Goal: Task Accomplishment & Management: Manage account settings

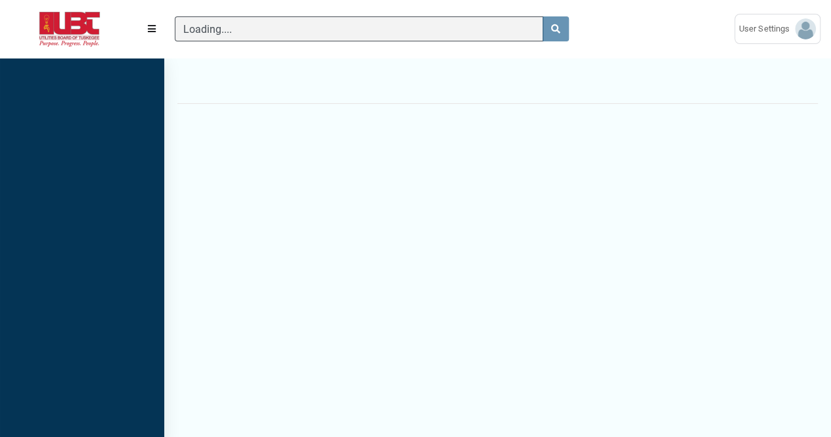
scroll to position [5, 1]
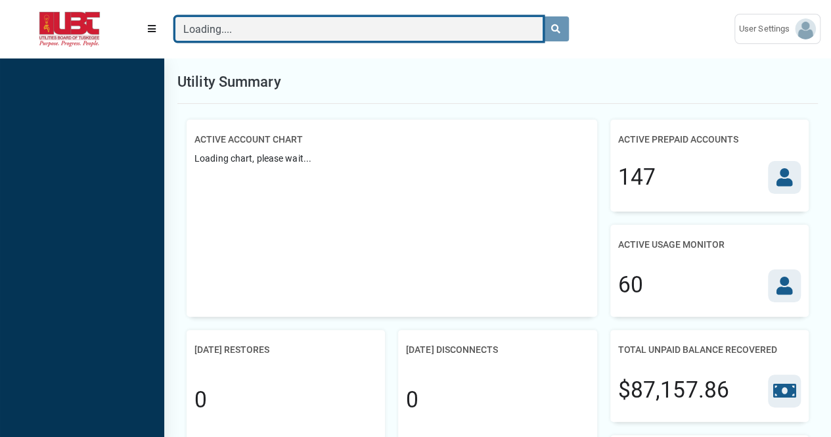
click at [250, 23] on input "Loading...." at bounding box center [359, 28] width 369 height 25
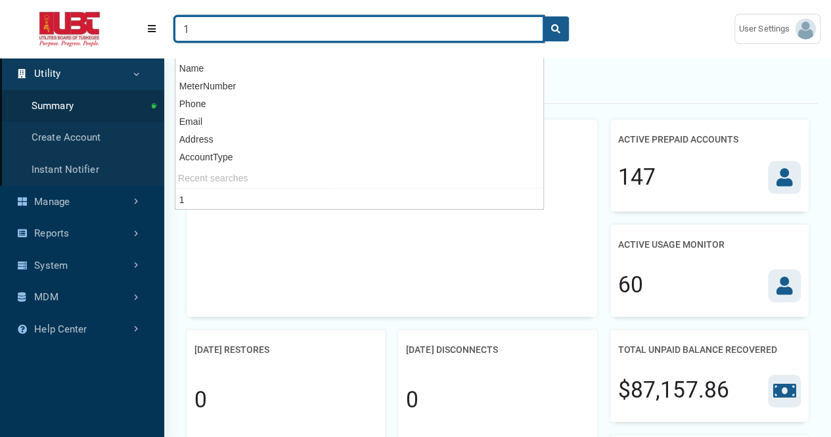
type input "1"
click at [543, 16] on button "search" at bounding box center [556, 28] width 26 height 25
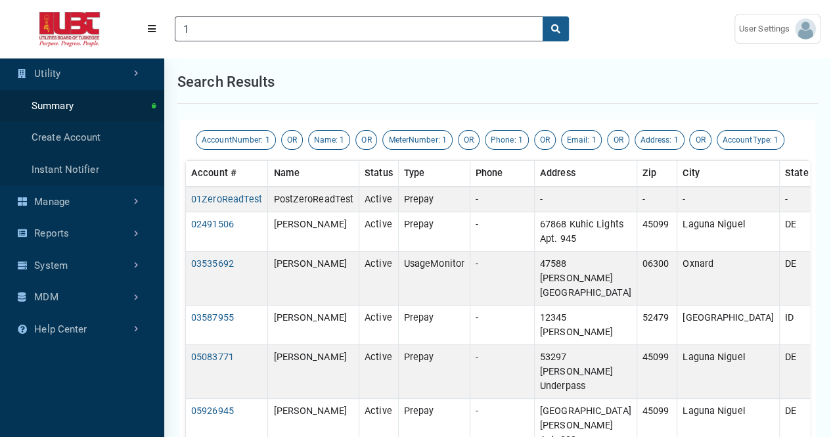
click at [622, 73] on div "Search results" at bounding box center [497, 81] width 641 height 43
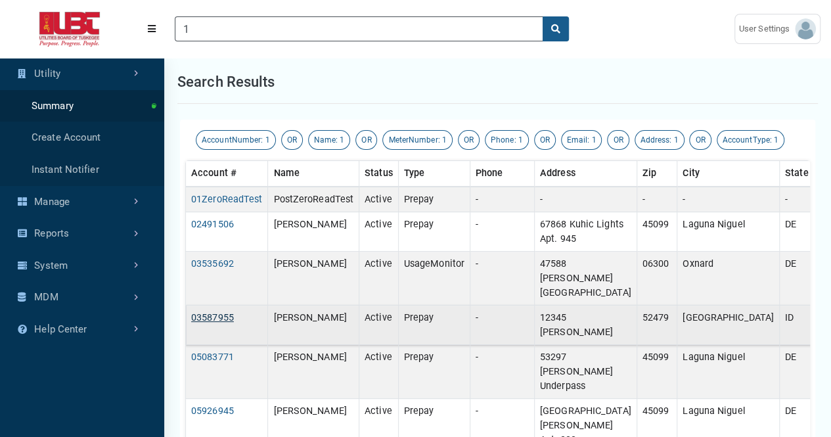
click at [223, 312] on link "03587955" at bounding box center [212, 317] width 43 height 11
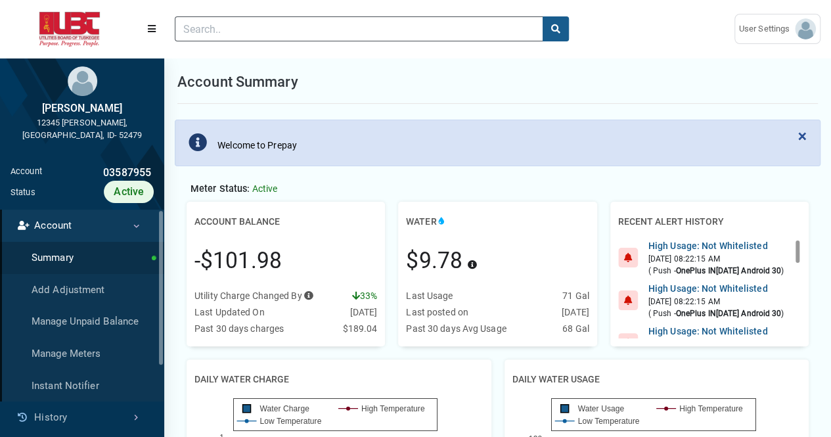
drag, startPoint x: 194, startPoint y: 264, endPoint x: 287, endPoint y: 264, distance: 92.7
click at [287, 264] on div "Account Balance -$101.98 Utility Charge Changed By Press Tab key to access addi…" at bounding box center [286, 274] width 198 height 145
click at [304, 258] on div "-$101.98" at bounding box center [286, 261] width 183 height 55
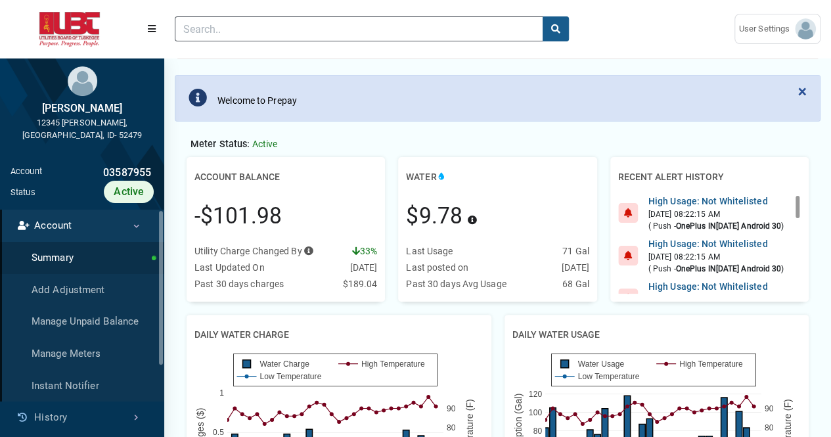
scroll to position [66, 0]
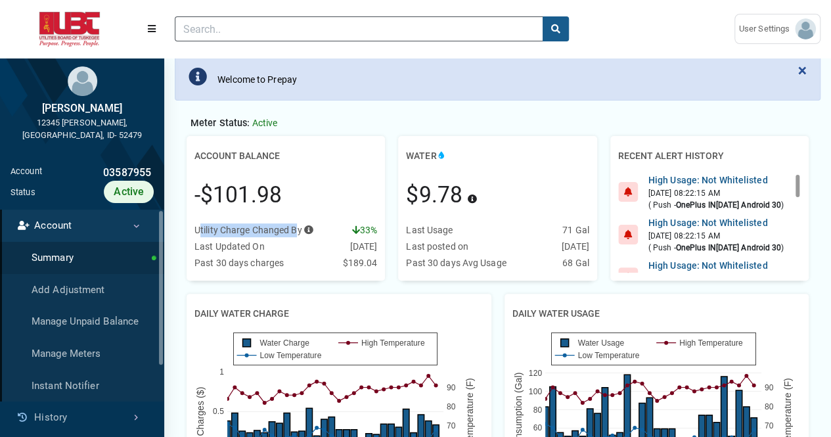
drag, startPoint x: 200, startPoint y: 233, endPoint x: 298, endPoint y: 234, distance: 98.6
click at [298, 234] on div "Utility Charge Changed By Press Tab key to access additional content Your utili…" at bounding box center [254, 230] width 119 height 14
drag, startPoint x: 348, startPoint y: 230, endPoint x: 379, endPoint y: 229, distance: 30.3
click at [379, 229] on div "Account Balance -$101.98 Utility Charge Changed By Press Tab key to access addi…" at bounding box center [286, 208] width 198 height 145
click at [367, 191] on div "-$101.98" at bounding box center [286, 195] width 183 height 55
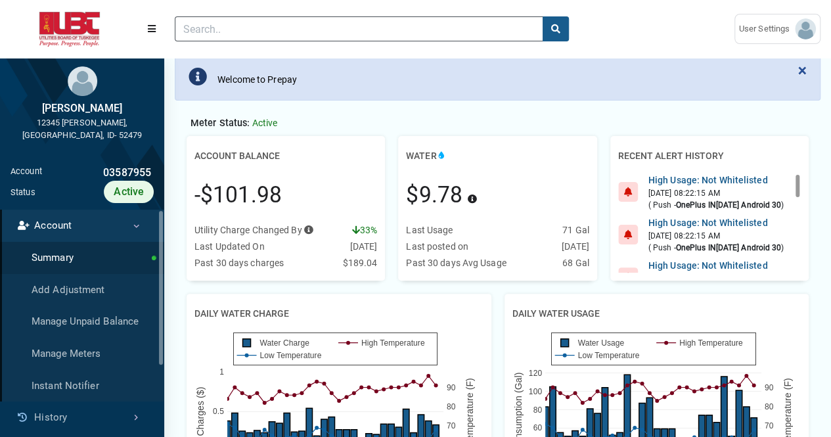
drag, startPoint x: 197, startPoint y: 245, endPoint x: 355, endPoint y: 248, distance: 157.8
click at [354, 248] on div "Last Updated On 09/22/2025" at bounding box center [286, 247] width 183 height 14
click at [379, 248] on div "Account Balance -$101.98 Utility Charge Changed By Press Tab key to access addi…" at bounding box center [286, 208] width 198 height 145
drag, startPoint x: 209, startPoint y: 264, endPoint x: 367, endPoint y: 270, distance: 157.9
click at [367, 270] on div "Utility Charge Changed By Press Tab key to access additional content Your utili…" at bounding box center [286, 247] width 183 height 49
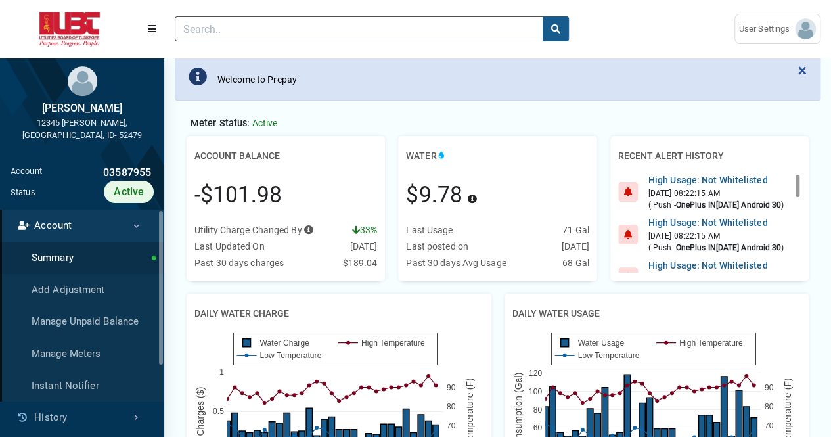
click at [396, 270] on div "Water $9.78 Press Tab key to access additional content This amount includes all…" at bounding box center [498, 208] width 212 height 145
drag, startPoint x: 537, startPoint y: 241, endPoint x: 578, endPoint y: 246, distance: 41.1
click at [578, 246] on div "Last posted on 09/22/2025" at bounding box center [497, 247] width 183 height 14
drag, startPoint x: 556, startPoint y: 264, endPoint x: 574, endPoint y: 264, distance: 18.4
click at [574, 264] on div "Past 30 days Avg Usage 68 Gal" at bounding box center [497, 263] width 183 height 14
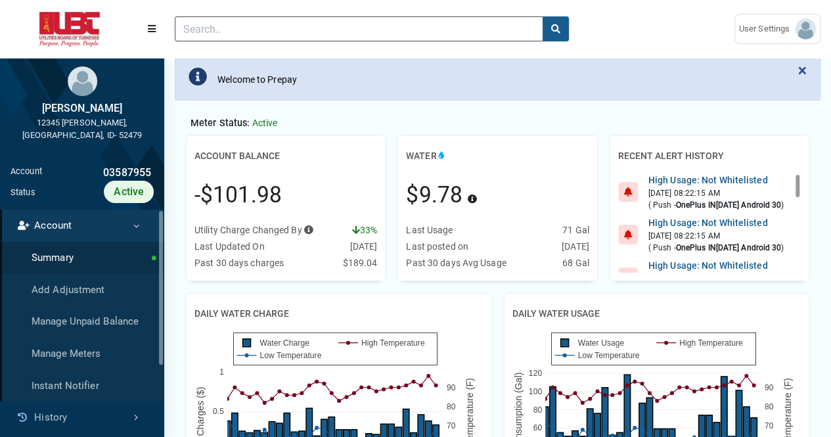
click at [556, 231] on div "Last Usage 71 Gal" at bounding box center [497, 230] width 183 height 14
drag, startPoint x: 561, startPoint y: 225, endPoint x: 590, endPoint y: 225, distance: 28.3
click at [590, 225] on div "Water $9.78 Press Tab key to access additional content This amount includes all…" at bounding box center [497, 208] width 198 height 145
drag, startPoint x: 456, startPoint y: 261, endPoint x: 486, endPoint y: 264, distance: 30.3
click at [482, 262] on div "Past 30 days Avg Usage" at bounding box center [456, 263] width 100 height 14
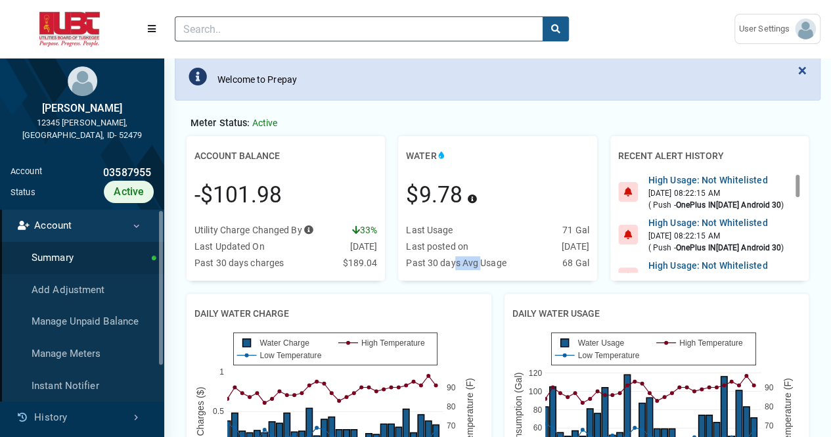
drag, startPoint x: 560, startPoint y: 259, endPoint x: 582, endPoint y: 260, distance: 22.4
click at [582, 260] on div "Past 30 days Avg Usage 68 Gal" at bounding box center [497, 263] width 183 height 14
click at [584, 168] on div "$9.78 Press Tab key to access additional content This amount includes all water…" at bounding box center [497, 195] width 183 height 55
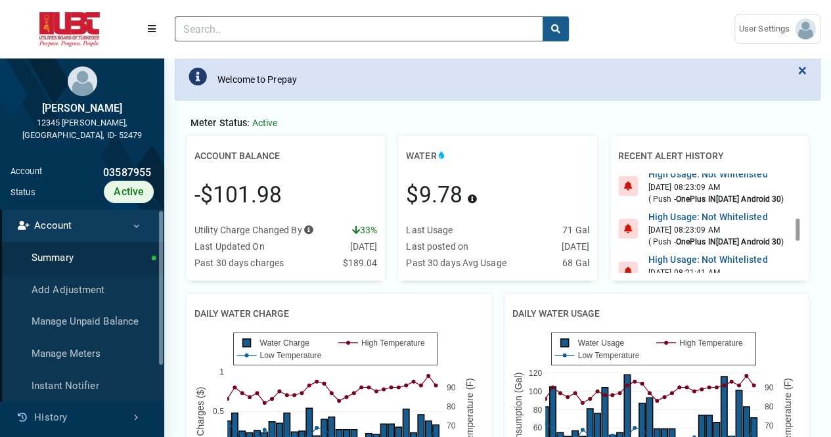
scroll to position [197, 0]
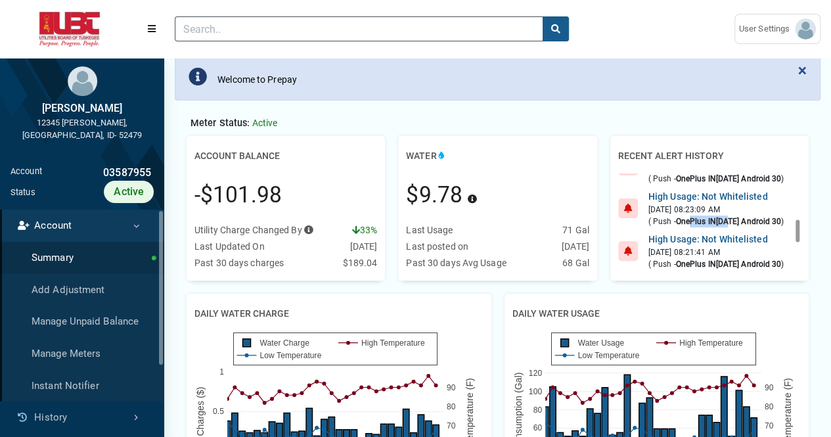
drag, startPoint x: 690, startPoint y: 217, endPoint x: 732, endPoint y: 220, distance: 41.5
click at [732, 220] on b "OnePlus IN2021 Android 30" at bounding box center [729, 221] width 106 height 9
drag, startPoint x: 664, startPoint y: 191, endPoint x: 676, endPoint y: 191, distance: 11.8
click at [676, 191] on div "High Usage: Not Whitelisted" at bounding box center [717, 197] width 136 height 14
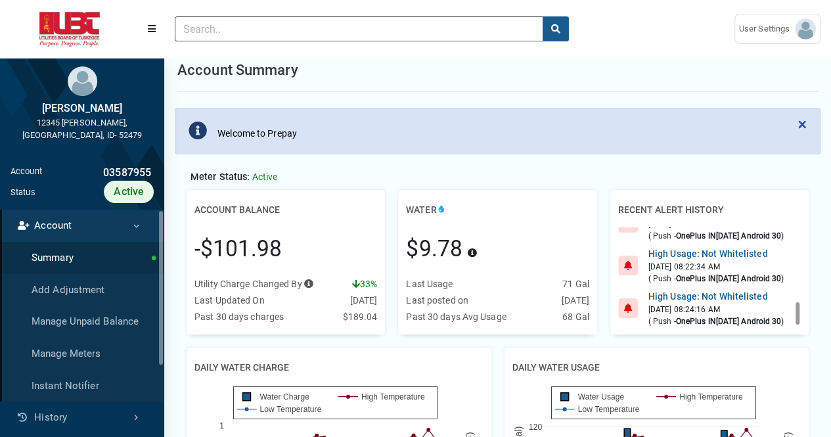
scroll to position [0, 0]
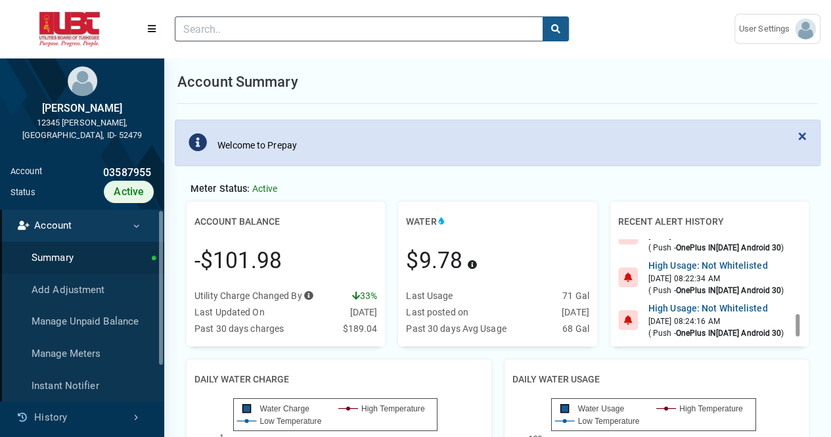
drag, startPoint x: 379, startPoint y: 298, endPoint x: 341, endPoint y: 296, distance: 37.5
click at [341, 296] on div "Account Balance -$101.98 Utility Charge Changed By Press Tab key to access addi…" at bounding box center [286, 274] width 198 height 145
click at [340, 294] on div "Utility Charge Changed By Press Tab key to access additional content Your utili…" at bounding box center [286, 296] width 183 height 14
click at [365, 269] on div "-$101.98" at bounding box center [286, 261] width 183 height 55
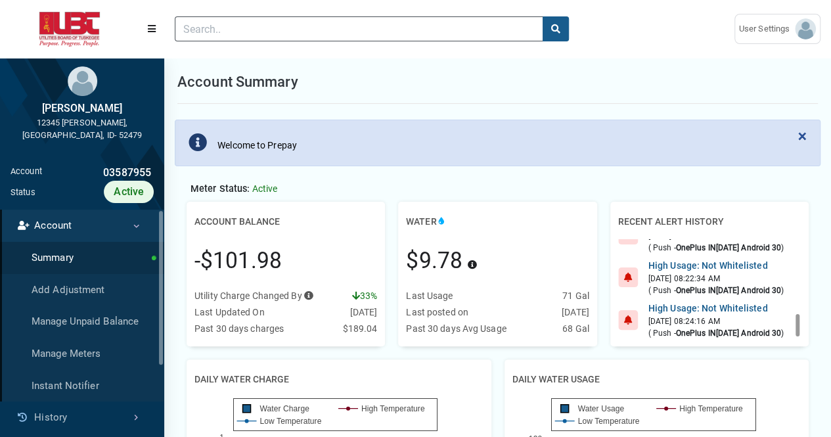
drag, startPoint x: 348, startPoint y: 295, endPoint x: 375, endPoint y: 295, distance: 26.9
click at [375, 295] on div "Utility Charge Changed By Press Tab key to access additional content Your utili…" at bounding box center [286, 296] width 183 height 14
click at [388, 298] on div "Account Balance -$101.98 Utility Charge Changed By Press Tab key to access addi…" at bounding box center [286, 274] width 212 height 145
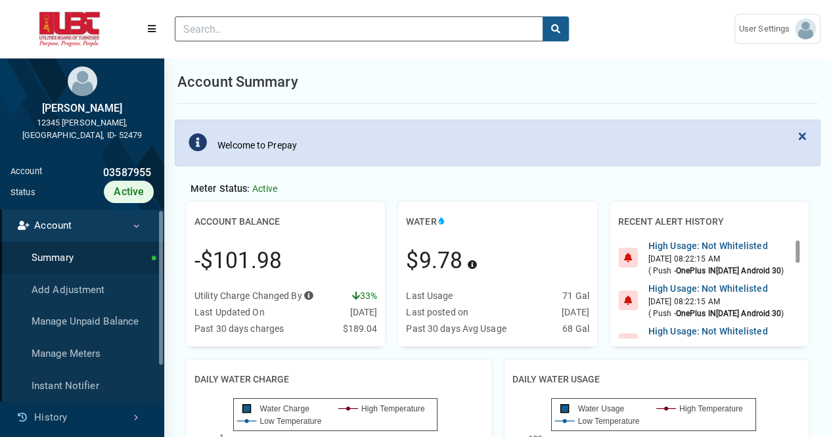
drag, startPoint x: 345, startPoint y: 295, endPoint x: 356, endPoint y: 296, distance: 11.2
click at [356, 296] on div "Utility Charge Changed By Press Tab key to access additional content Your utili…" at bounding box center [286, 296] width 183 height 14
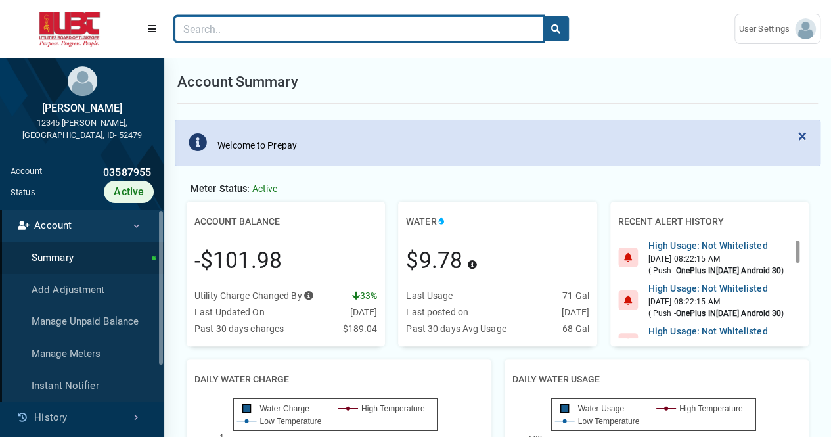
click at [216, 26] on input "Search" at bounding box center [359, 28] width 369 height 25
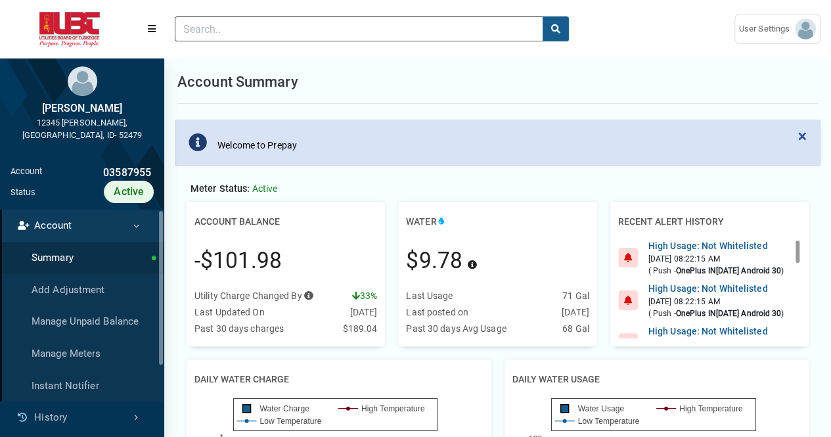
click at [649, 69] on div "Account Summary" at bounding box center [497, 81] width 641 height 43
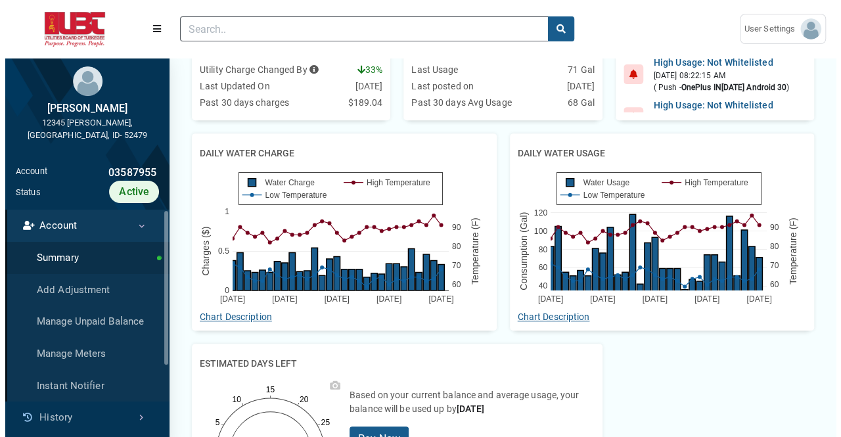
scroll to position [263, 0]
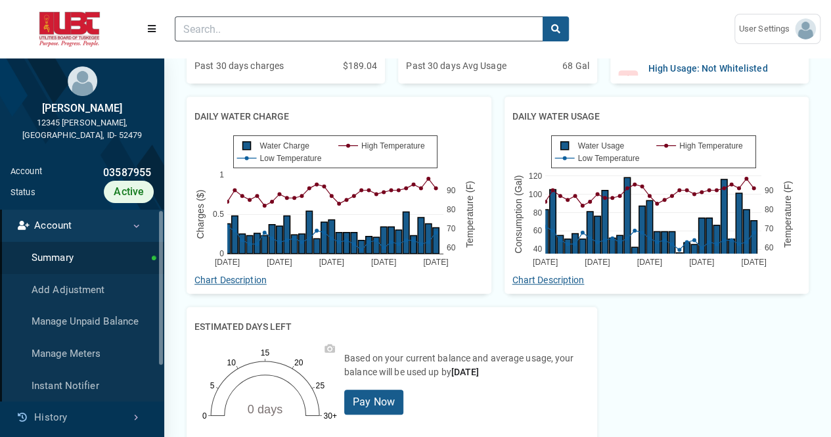
click at [386, 277] on div "Daily Water Charge Aug 24 Aug 31 Sep 07 Sep 14 Sep 21 0 0.5 1 60 70 80 90 Water…" at bounding box center [339, 196] width 305 height 198
click at [474, 274] on div "Daily Water Charge Aug 24 Aug 31 Sep 07 Sep 14 Sep 21 0 0.5 1 60 70 80 90 Water…" at bounding box center [339, 196] width 305 height 198
click at [252, 277] on link "Chart Description" at bounding box center [231, 280] width 72 height 11
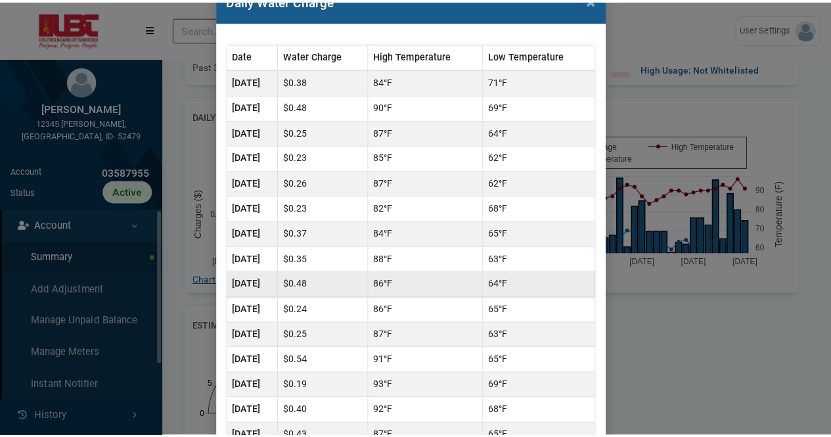
scroll to position [0, 0]
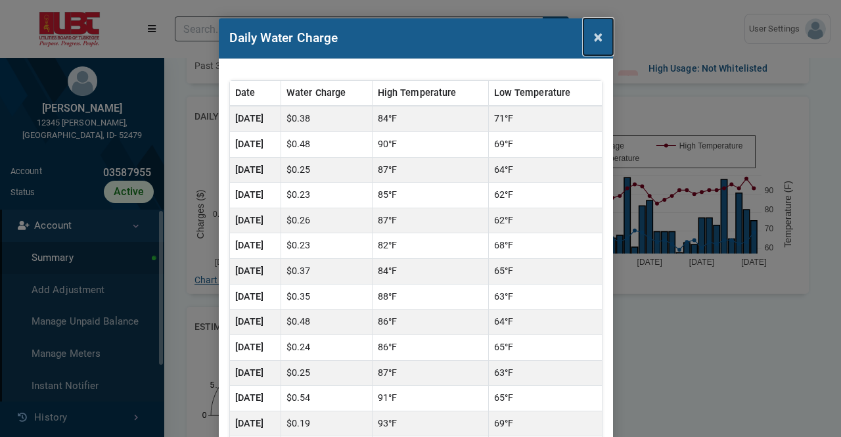
click at [594, 36] on span "×" at bounding box center [598, 37] width 9 height 18
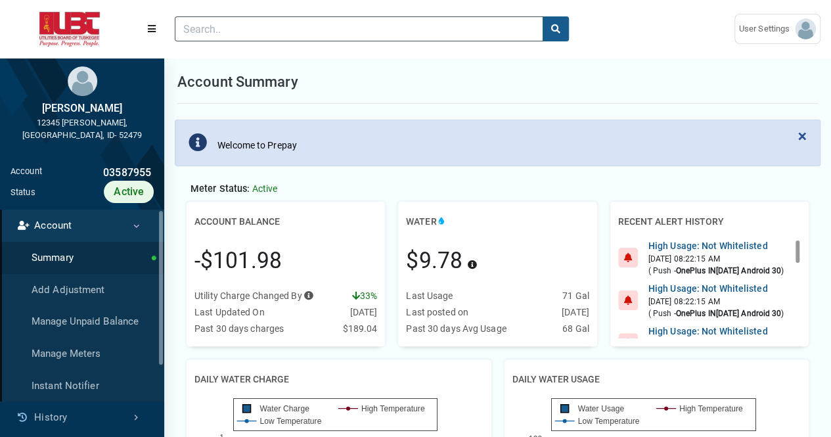
drag, startPoint x: 198, startPoint y: 265, endPoint x: 273, endPoint y: 262, distance: 75.0
click at [268, 262] on div "-$101.98" at bounding box center [238, 260] width 87 height 33
click at [337, 245] on div "-$101.98" at bounding box center [286, 261] width 183 height 55
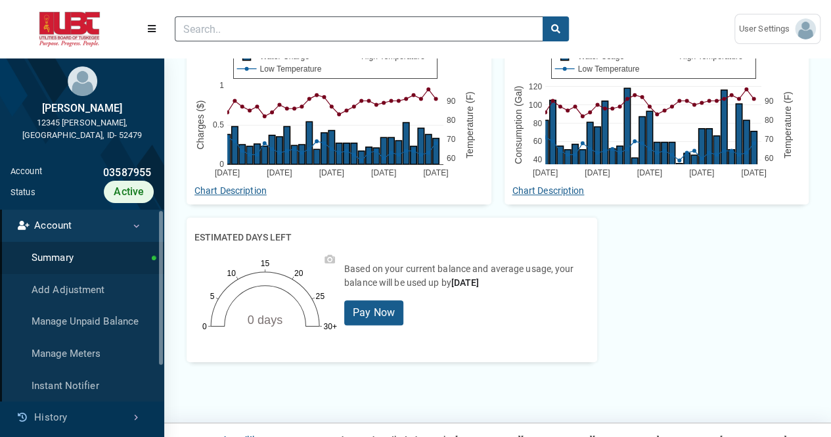
scroll to position [388, 0]
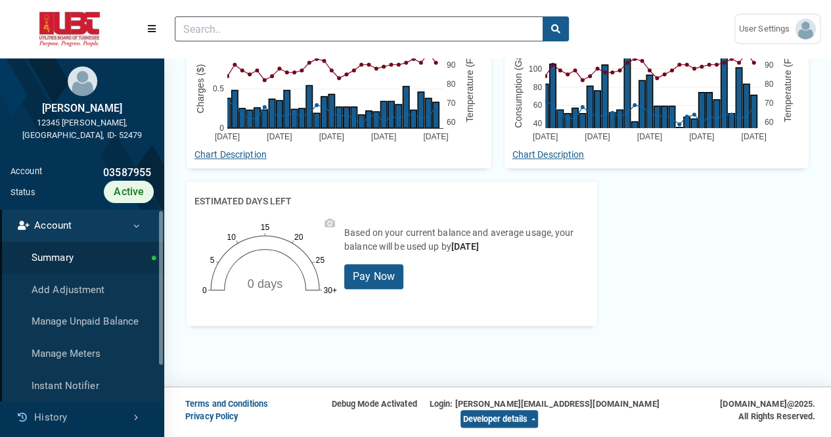
drag, startPoint x: 243, startPoint y: 279, endPoint x: 282, endPoint y: 279, distance: 38.8
click at [282, 279] on div "0 days 0 5 10 15 20 25 30+" at bounding box center [267, 263] width 145 height 99
click at [439, 321] on div "Estimated days left 0 days 0 5 10 15 20 25 30+ Based on your current balance an…" at bounding box center [392, 253] width 411 height 145
click at [68, 28] on img at bounding box center [70, 29] width 118 height 35
drag, startPoint x: 208, startPoint y: 199, endPoint x: 275, endPoint y: 196, distance: 67.1
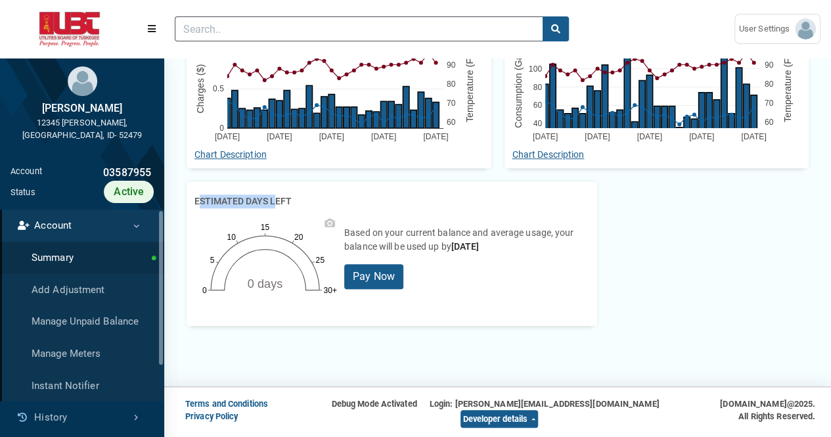
click at [275, 196] on h2 "Estimated days left" at bounding box center [243, 201] width 97 height 24
click at [313, 197] on div "Estimated days left" at bounding box center [392, 201] width 395 height 24
click at [360, 349] on footer "Terms and Conditions Privacy Policy Debug Mode Activated Login: gokul+admin@exc…" at bounding box center [415, 388] width 831 height 99
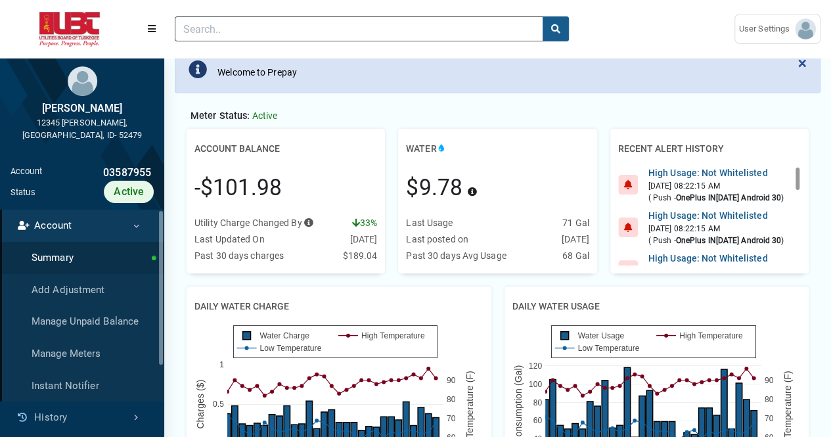
scroll to position [60, 0]
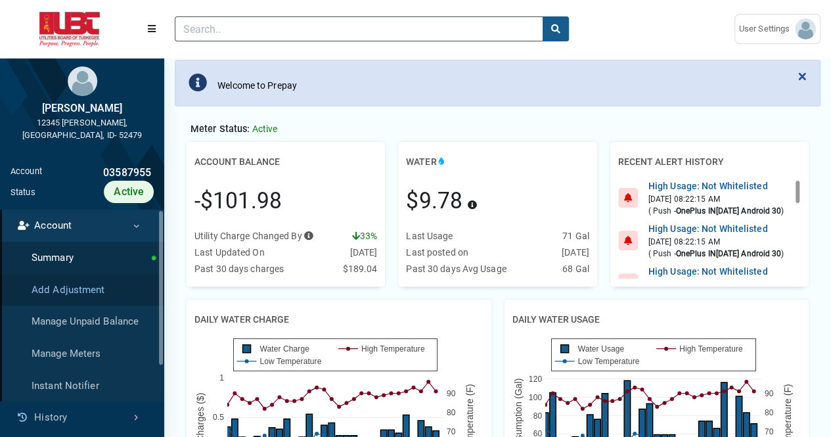
click at [81, 277] on link "Add Adjustment" at bounding box center [82, 290] width 164 height 32
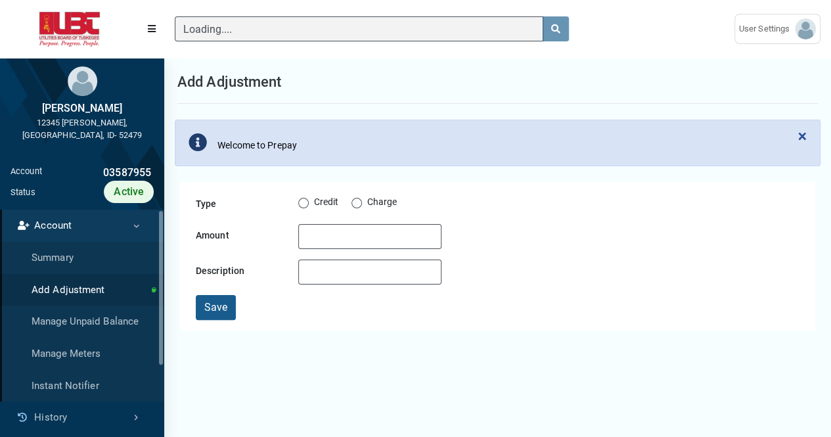
drag, startPoint x: 304, startPoint y: 199, endPoint x: 314, endPoint y: 220, distance: 22.9
click at [314, 199] on label "Credit" at bounding box center [326, 203] width 25 height 16
click at [304, 199] on input "Credit" at bounding box center [303, 201] width 11 height 13
radio input "true"
click at [326, 241] on input "Amount" at bounding box center [369, 236] width 143 height 25
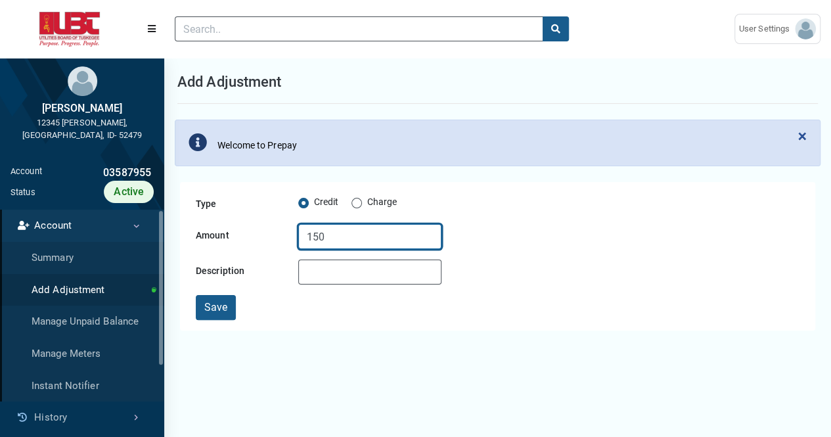
type input "150"
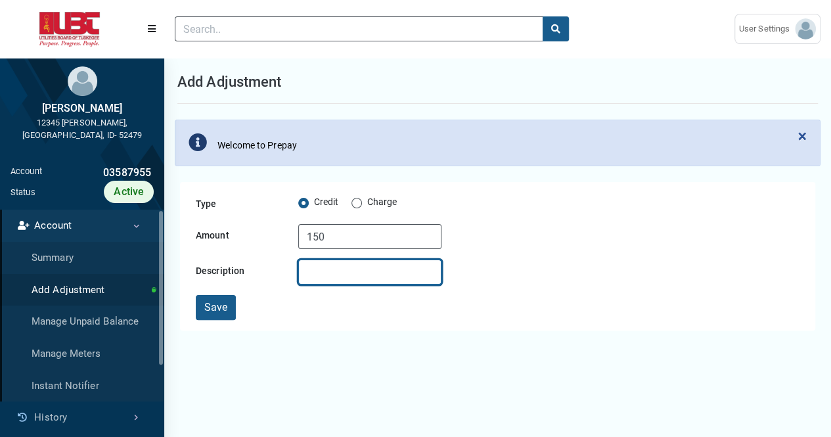
click at [331, 270] on input "Description" at bounding box center [369, 272] width 143 height 25
type input "test"
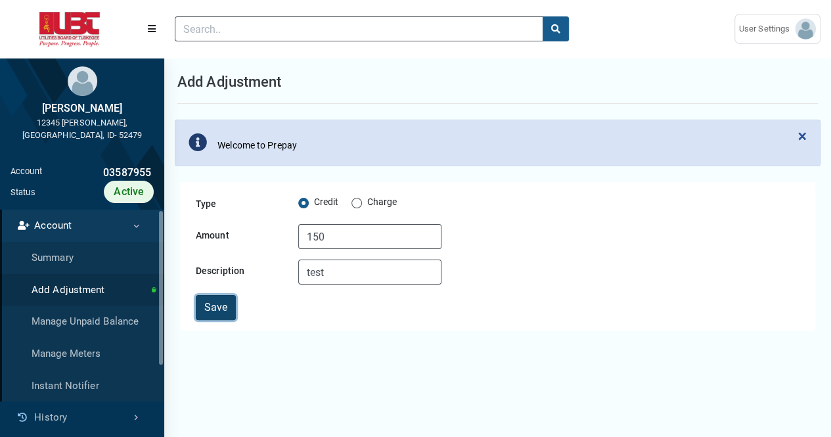
click at [204, 308] on button "Save" at bounding box center [216, 307] width 40 height 25
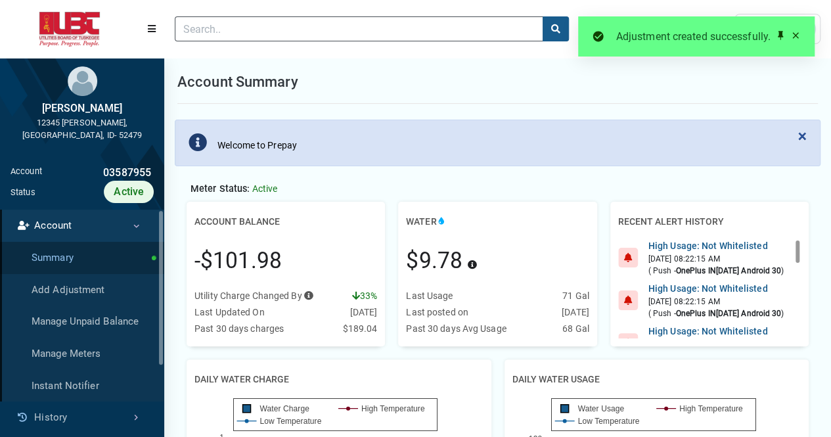
scroll to position [99, 183]
click at [69, 247] on link "Summary" at bounding box center [82, 258] width 164 height 32
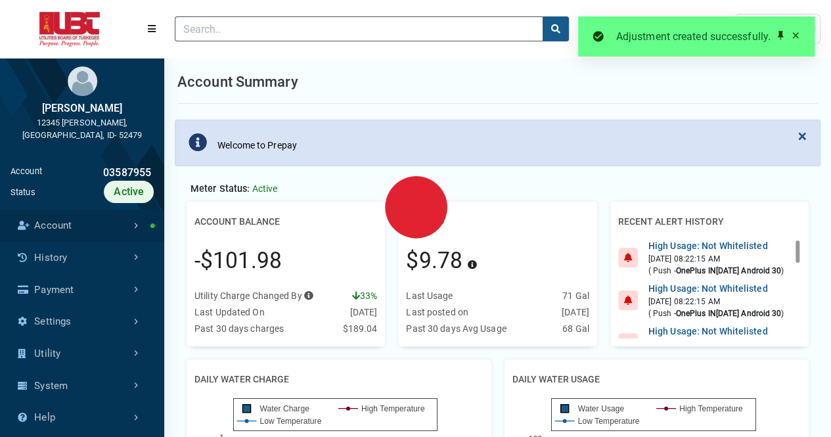
click at [113, 217] on link "Account" at bounding box center [82, 226] width 164 height 32
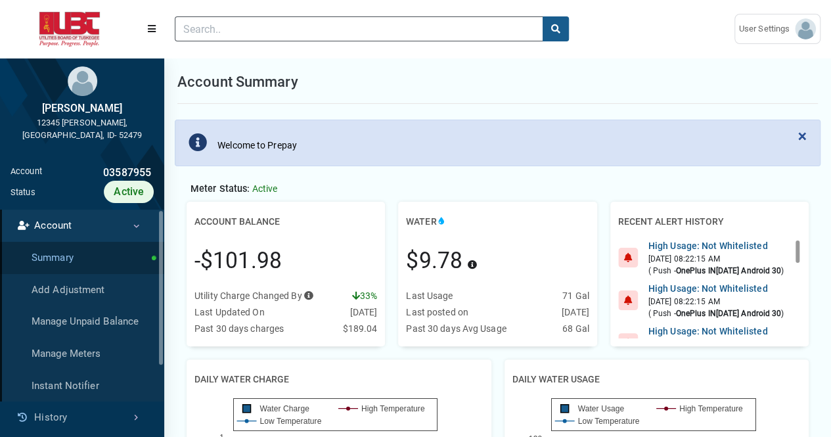
scroll to position [5, 1]
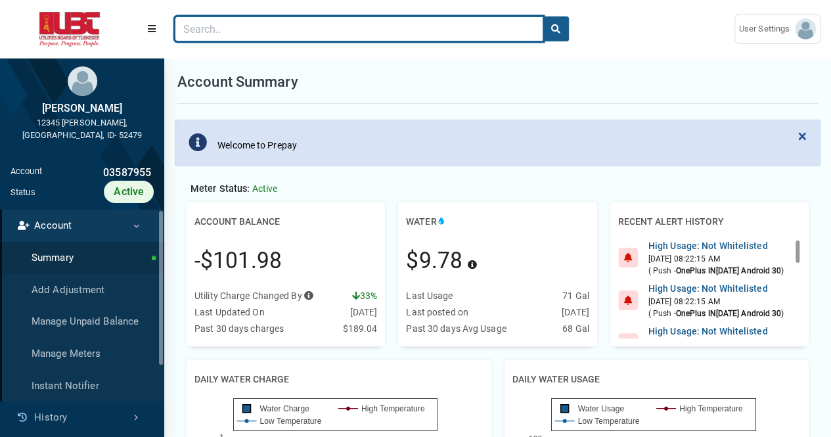
click at [253, 18] on input "Search" at bounding box center [359, 28] width 369 height 25
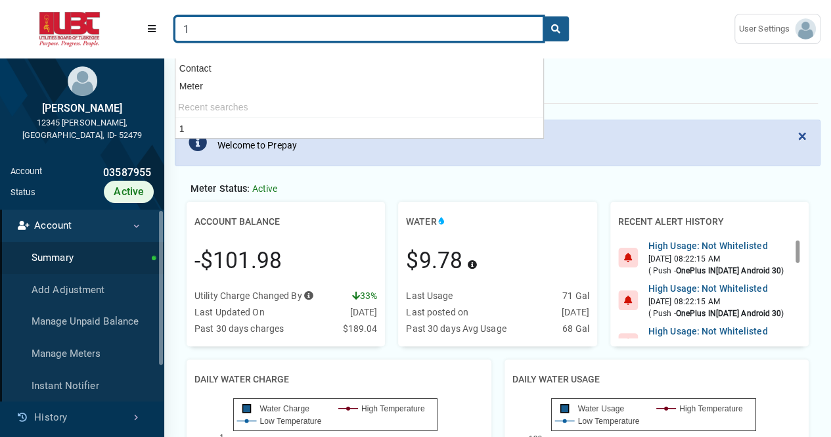
type input "1"
click at [543, 16] on button "search" at bounding box center [556, 28] width 26 height 25
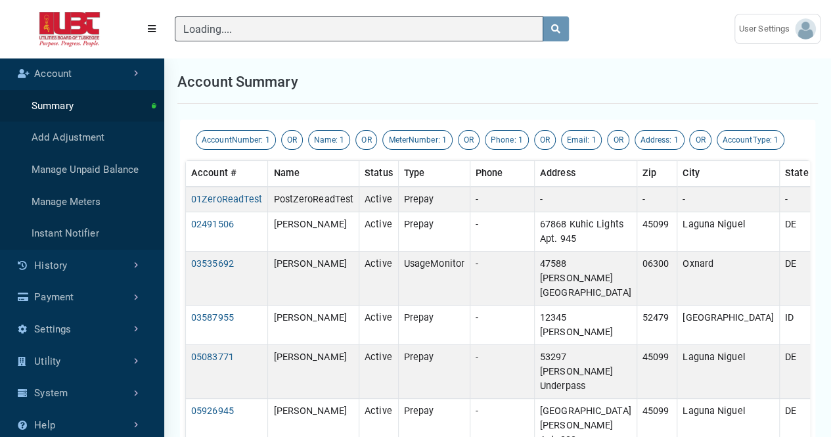
scroll to position [390, 164]
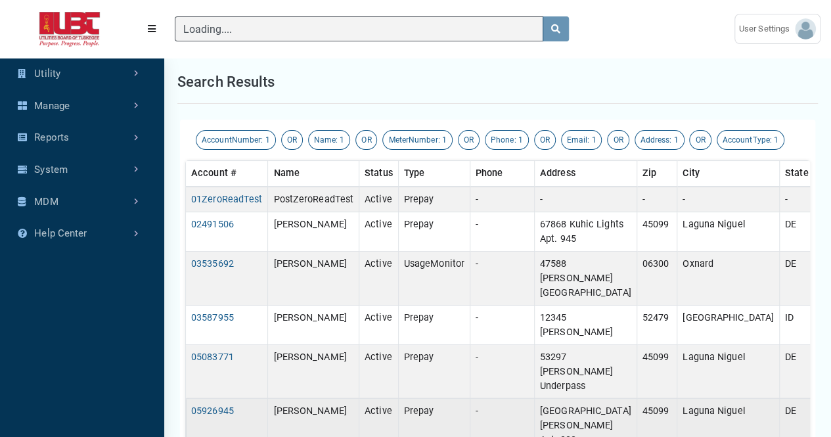
type input "1"
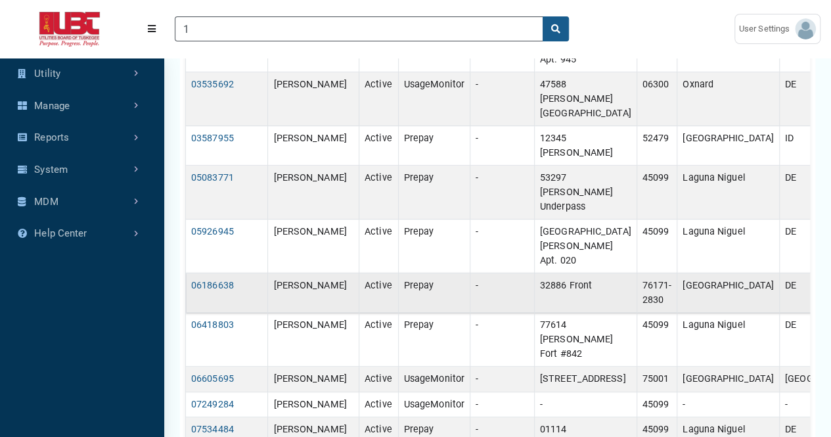
scroll to position [197, 0]
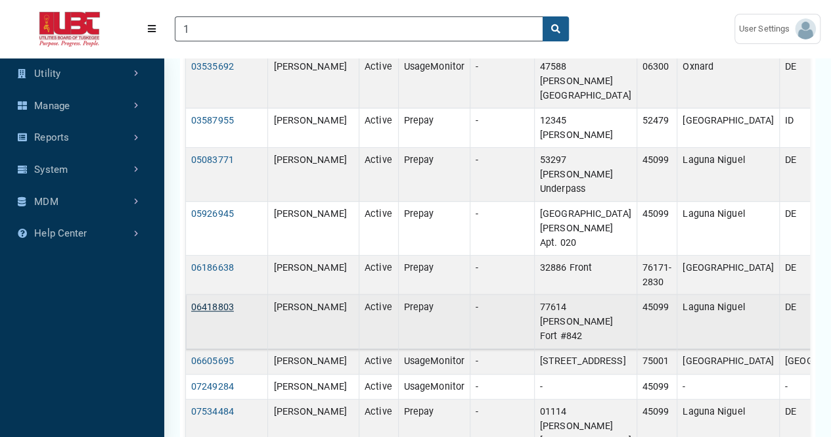
click at [212, 302] on link "06418803" at bounding box center [212, 307] width 43 height 11
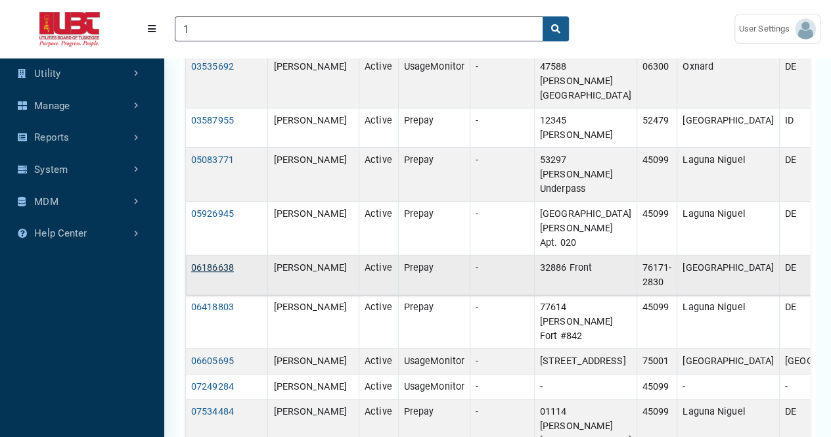
click at [224, 262] on link "06186638" at bounding box center [212, 267] width 43 height 11
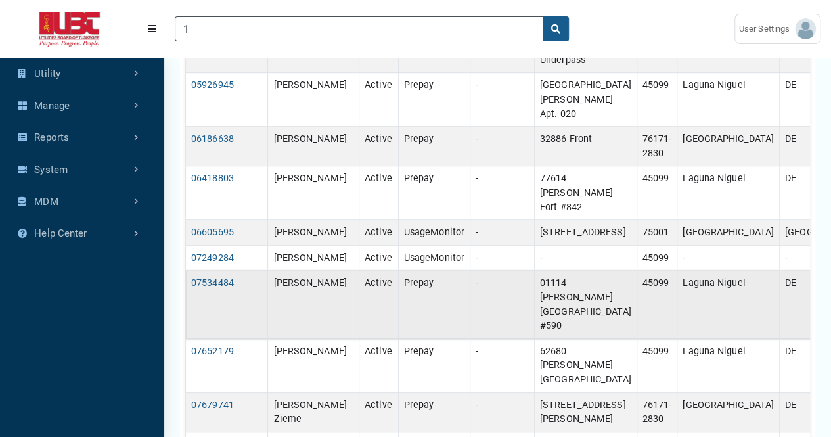
scroll to position [329, 0]
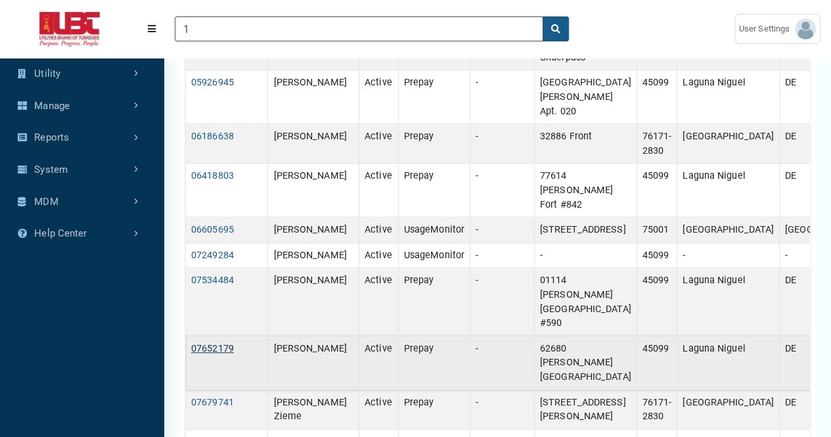
click at [214, 343] on link "07652179" at bounding box center [212, 348] width 43 height 11
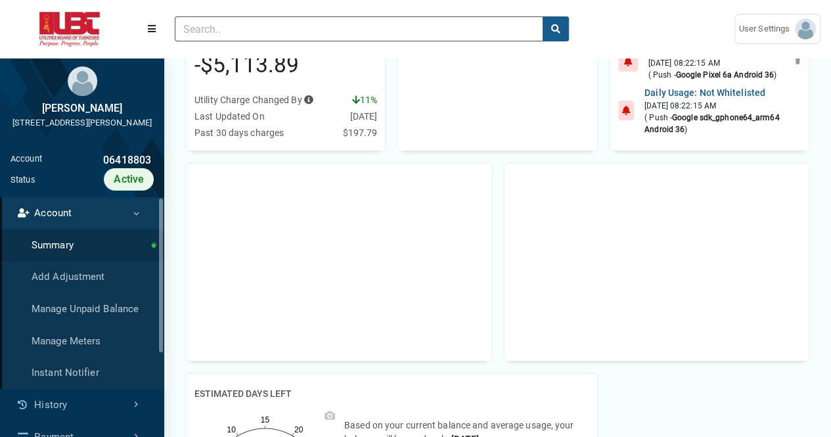
scroll to position [197, 0]
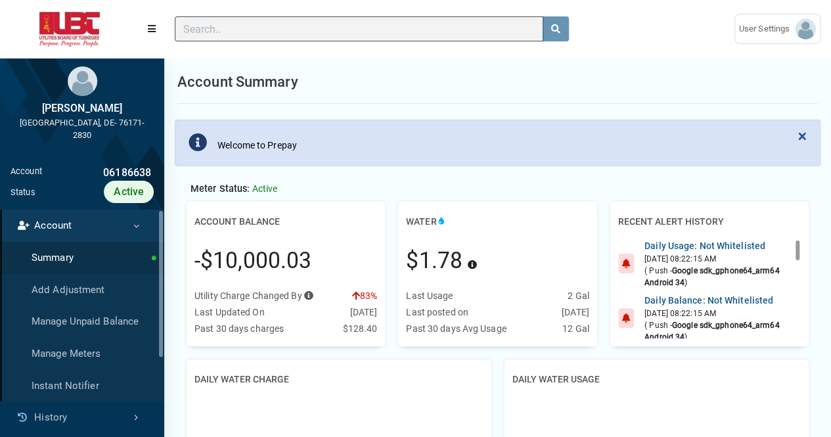
scroll to position [5, 1]
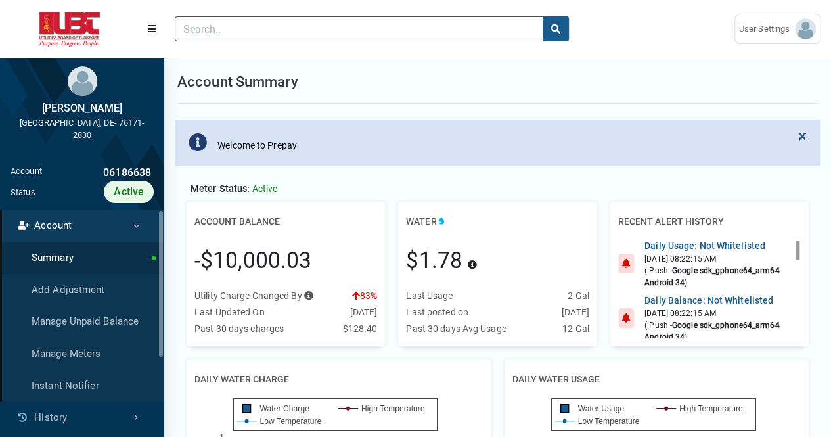
drag, startPoint x: 346, startPoint y: 292, endPoint x: 372, endPoint y: 290, distance: 25.8
click at [372, 290] on div "Utility Charge Changed By Press Tab key to access additional content Your utili…" at bounding box center [286, 296] width 183 height 14
click at [386, 308] on div "Account Balance -$10,000.03 Utility Charge Changed By Press Tab key to access a…" at bounding box center [286, 274] width 212 height 145
click at [441, 166] on div "× Welcome to Prepay" at bounding box center [497, 148] width 667 height 62
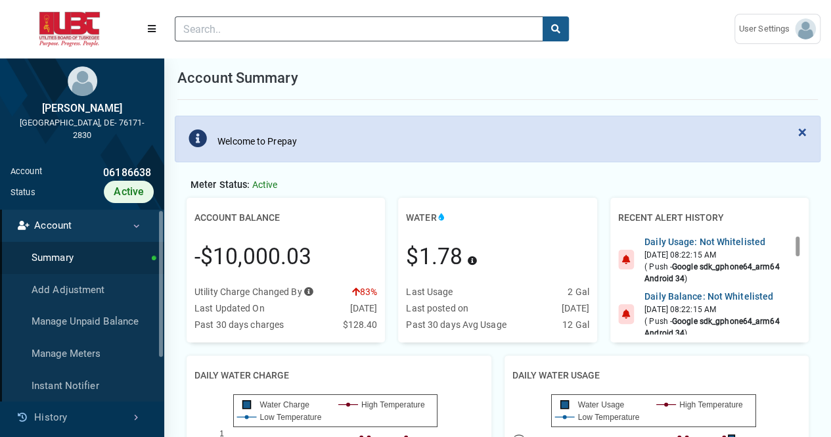
scroll to position [0, 0]
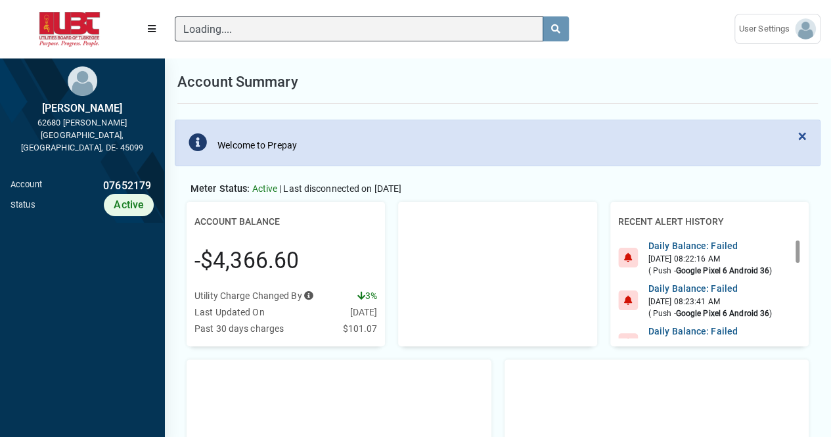
scroll to position [5, 1]
